Goal: Information Seeking & Learning: Learn about a topic

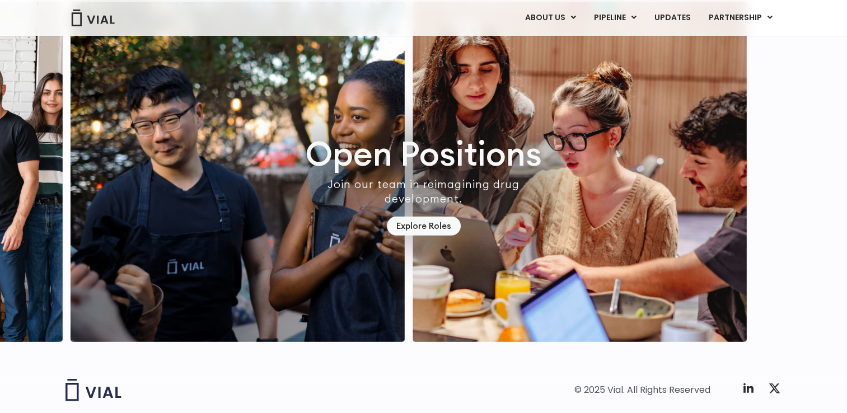
scroll to position [3268, 0]
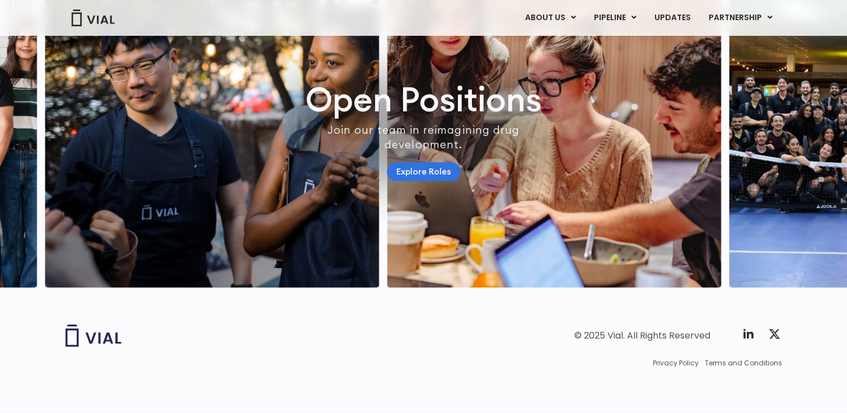
click at [431, 163] on link "Explore Roles" at bounding box center [424, 172] width 74 height 20
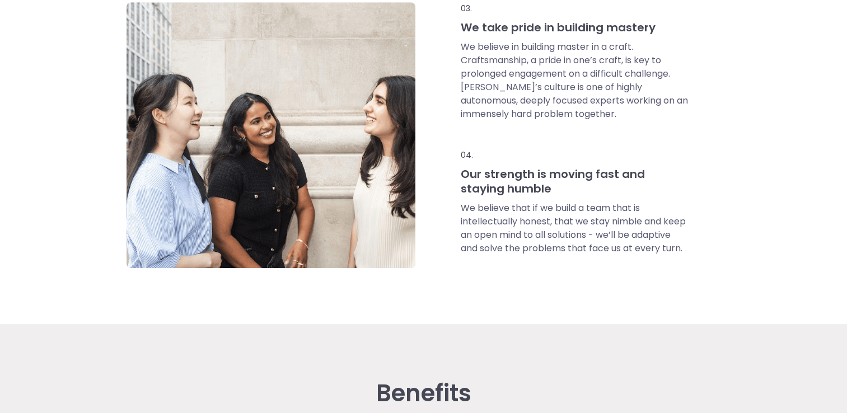
scroll to position [889, 0]
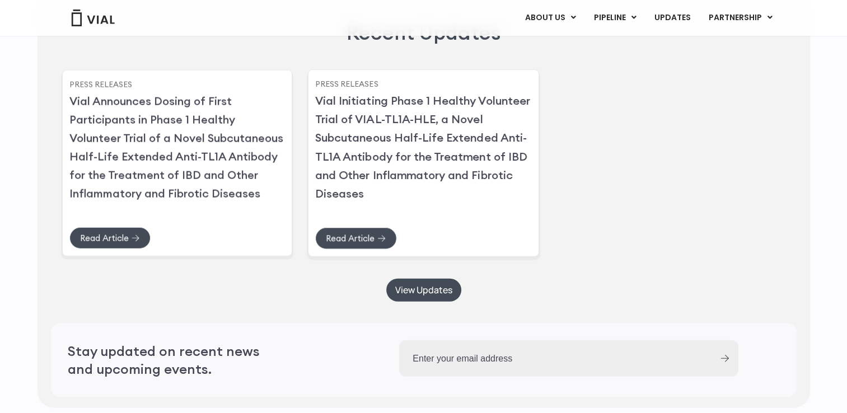
scroll to position [2745, 0]
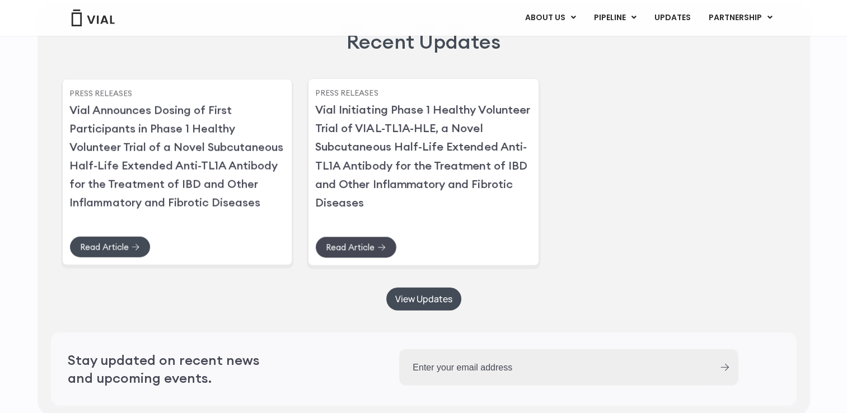
click at [332, 251] on span "Read Article" at bounding box center [350, 247] width 49 height 8
